Goal: Information Seeking & Learning: Learn about a topic

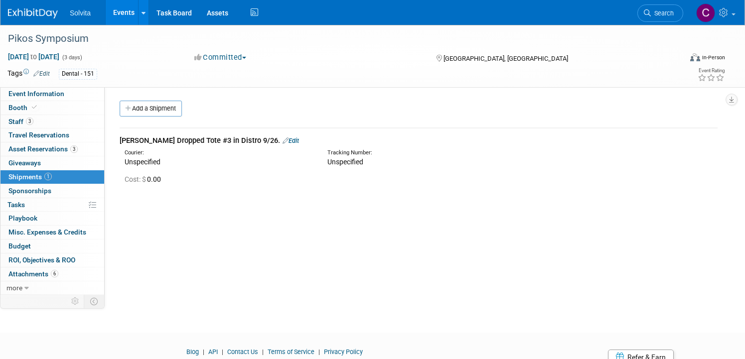
click at [142, 13] on link "Events" at bounding box center [124, 12] width 36 height 25
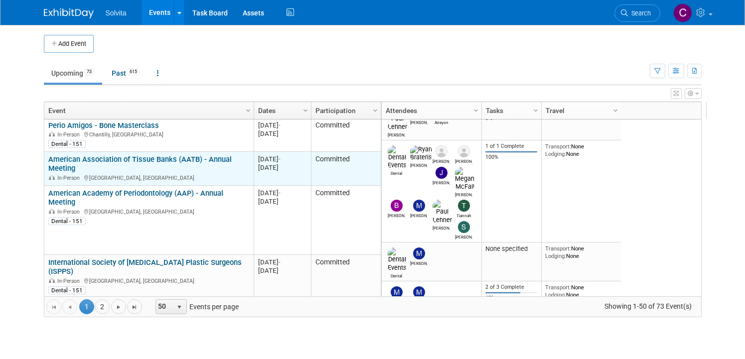
scroll to position [120, 0]
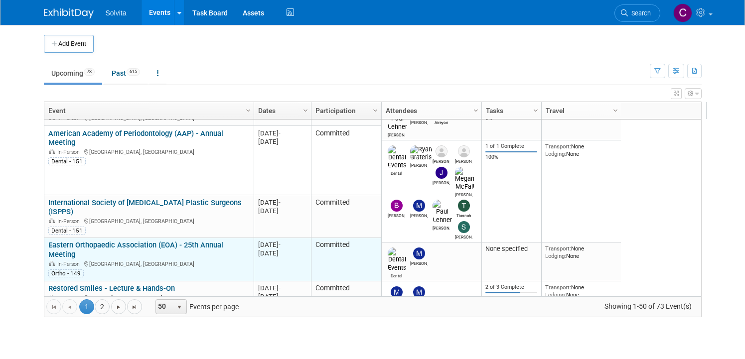
click at [157, 241] on link "Eastern Orthopaedic Association (EOA) - 25th Annual Meeting" at bounding box center [135, 250] width 175 height 18
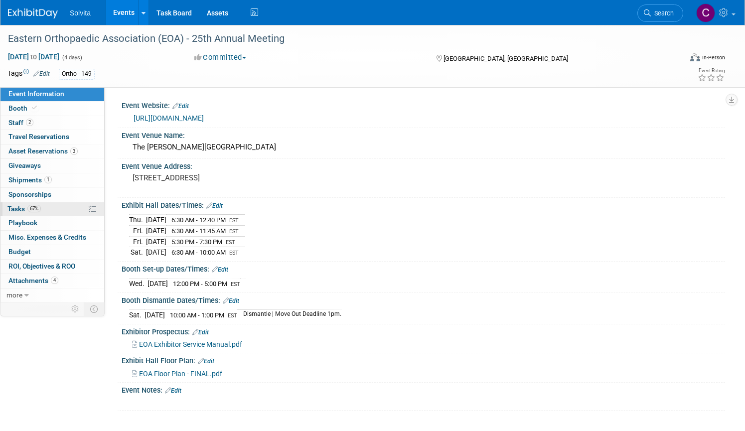
click at [41, 207] on span "Tasks 67%" at bounding box center [23, 209] width 33 height 8
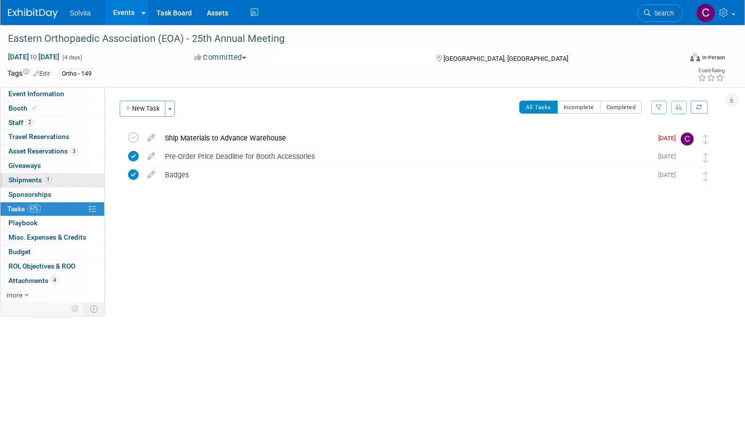
click at [52, 177] on span "Shipments 1" at bounding box center [29, 180] width 43 height 8
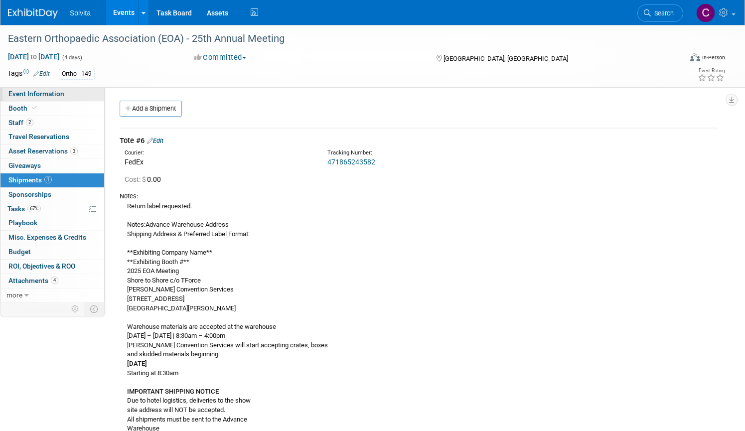
click at [64, 92] on span "Event Information" at bounding box center [36, 94] width 56 height 8
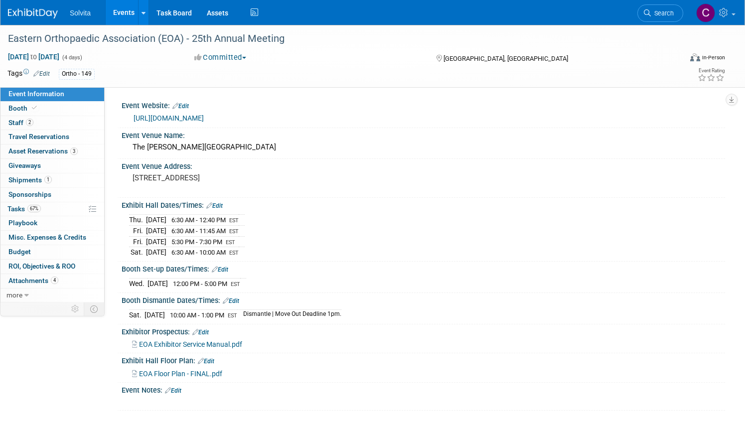
click at [204, 116] on link "[URL][DOMAIN_NAME]" at bounding box center [169, 118] width 70 height 8
click at [242, 341] on span "EOA Exhibitor Service Manual.pdf" at bounding box center [190, 345] width 103 height 8
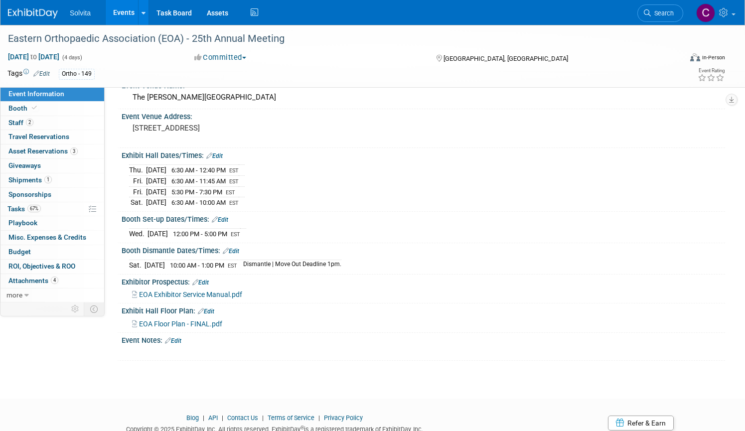
scroll to position [86, 0]
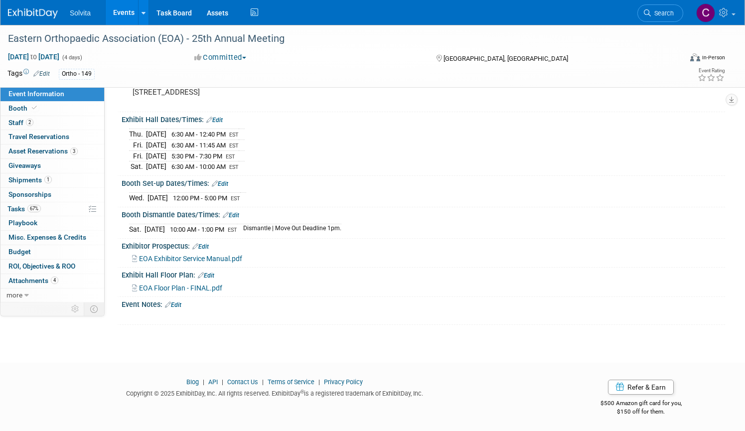
click at [222, 286] on span "EOA Floor Plan - FINAL.pdf" at bounding box center [180, 288] width 83 height 8
click at [58, 278] on span "Attachments 4" at bounding box center [33, 281] width 50 height 8
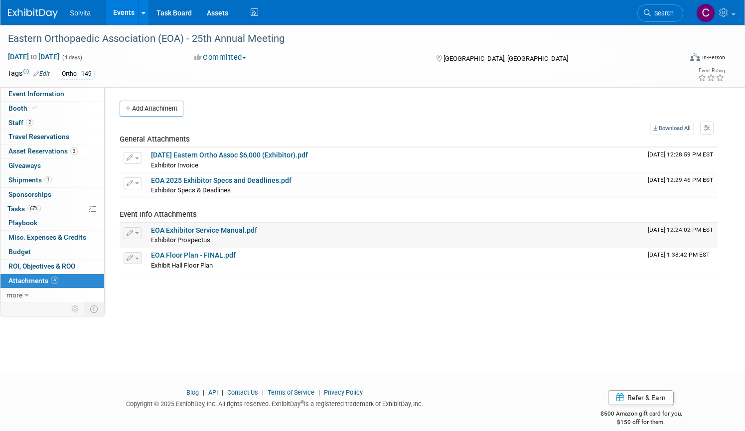
click at [248, 225] on td "EOA Exhibitor Service Manual.pdf Exhibitor Prospectus" at bounding box center [395, 235] width 497 height 25
click at [257, 229] on link "EOA Exhibitor Service Manual.pdf" at bounding box center [204, 230] width 106 height 8
click at [52, 181] on span "Shipments 1" at bounding box center [29, 180] width 43 height 8
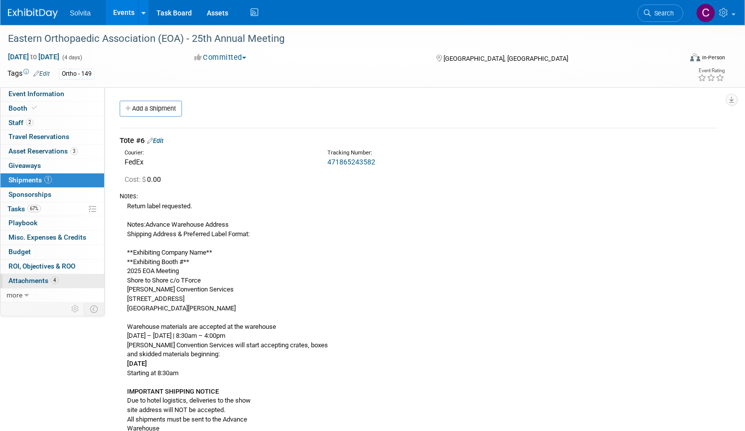
click at [58, 277] on span "Attachments 4" at bounding box center [33, 281] width 50 height 8
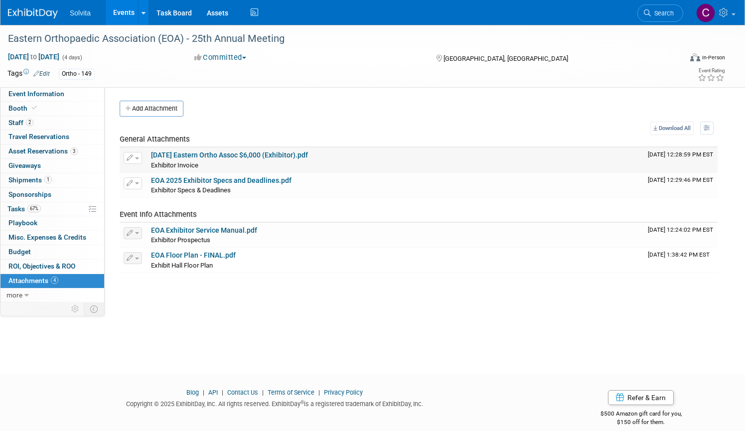
click at [239, 156] on link "04.14.25 Eastern Ortho Assoc $6,000 (Exhibitor).pdf" at bounding box center [229, 155] width 157 height 8
click at [42, 104] on link "Booth" at bounding box center [52, 109] width 104 height 14
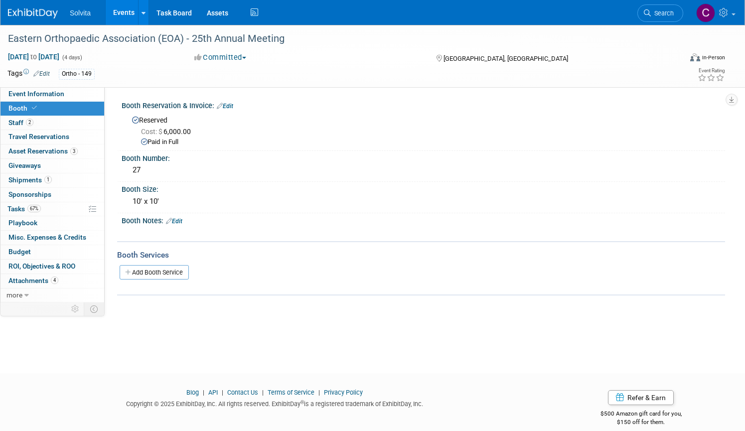
click at [13, 74] on div "Eastern Orthopaedic Association (EOA) - 25th Annual Meeting Oct 15, 2025 to Oct…" at bounding box center [372, 56] width 745 height 63
click at [33, 124] on span "Staff 2" at bounding box center [20, 123] width 25 height 8
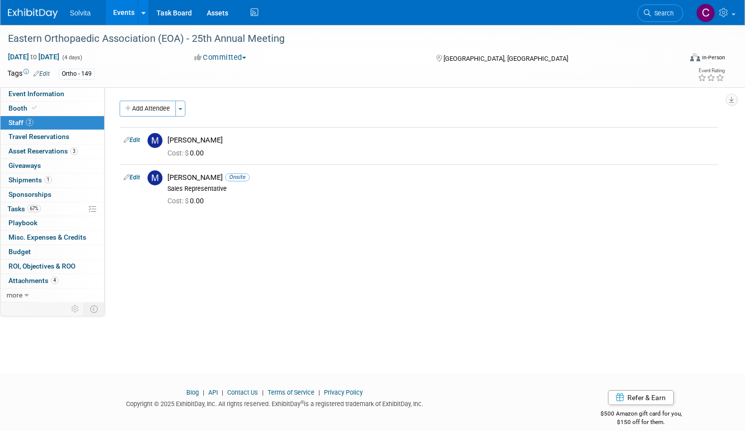
click at [571, 271] on div "Event Website: Edit https://eoa.memberclicks.net/2025-annual-meeting Event Venu…" at bounding box center [415, 194] width 621 height 215
click at [423, 199] on div "Cost: $ 0.00" at bounding box center [441, 201] width 546 height 9
click at [421, 161] on td "Mark Cassani Cost: $ 0.00" at bounding box center [441, 145] width 554 height 37
click at [426, 194] on div "Cost: $ 0.00" at bounding box center [440, 200] width 561 height 14
click at [142, 9] on link "Events" at bounding box center [124, 12] width 36 height 25
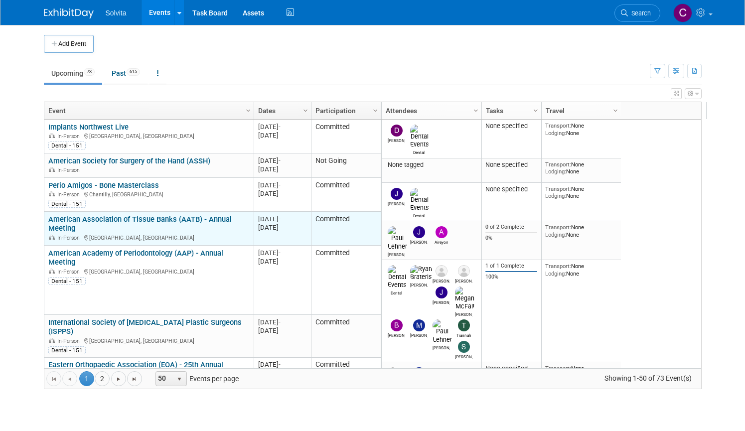
scroll to position [60, 0]
